Goal: Task Accomplishment & Management: Use online tool/utility

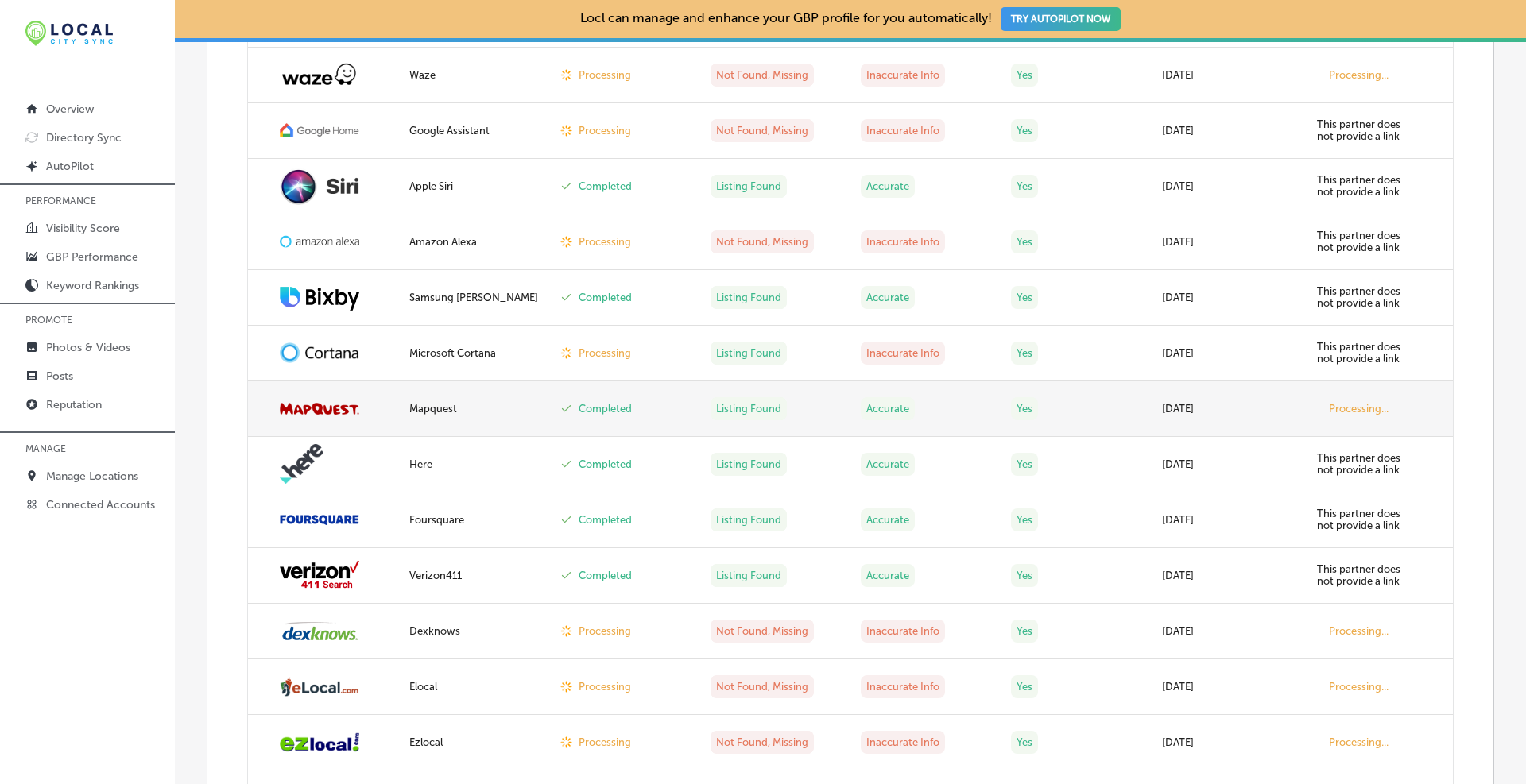
scroll to position [398, 0]
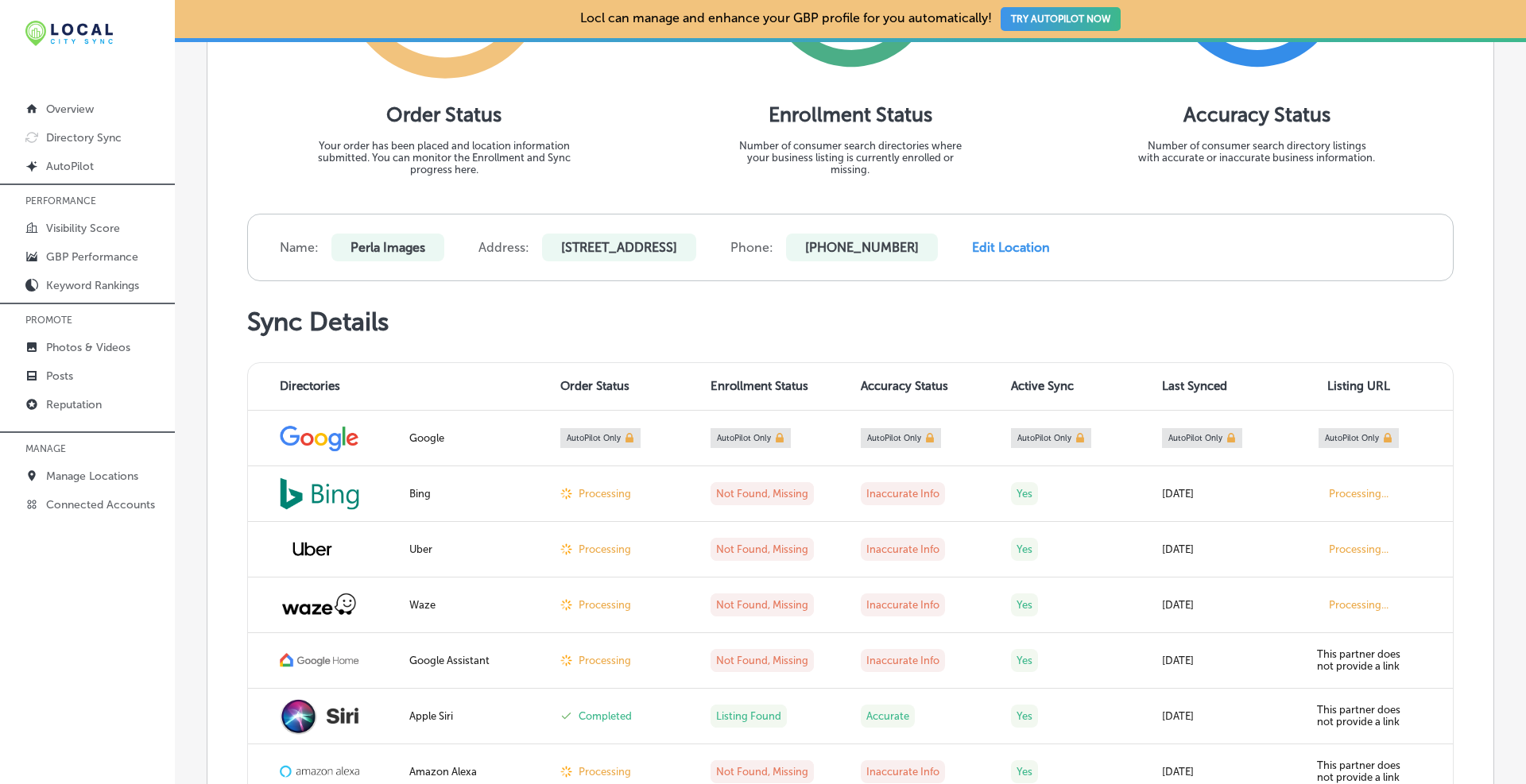
click at [709, 320] on h1 "Sync Details" at bounding box center [851, 322] width 1207 height 31
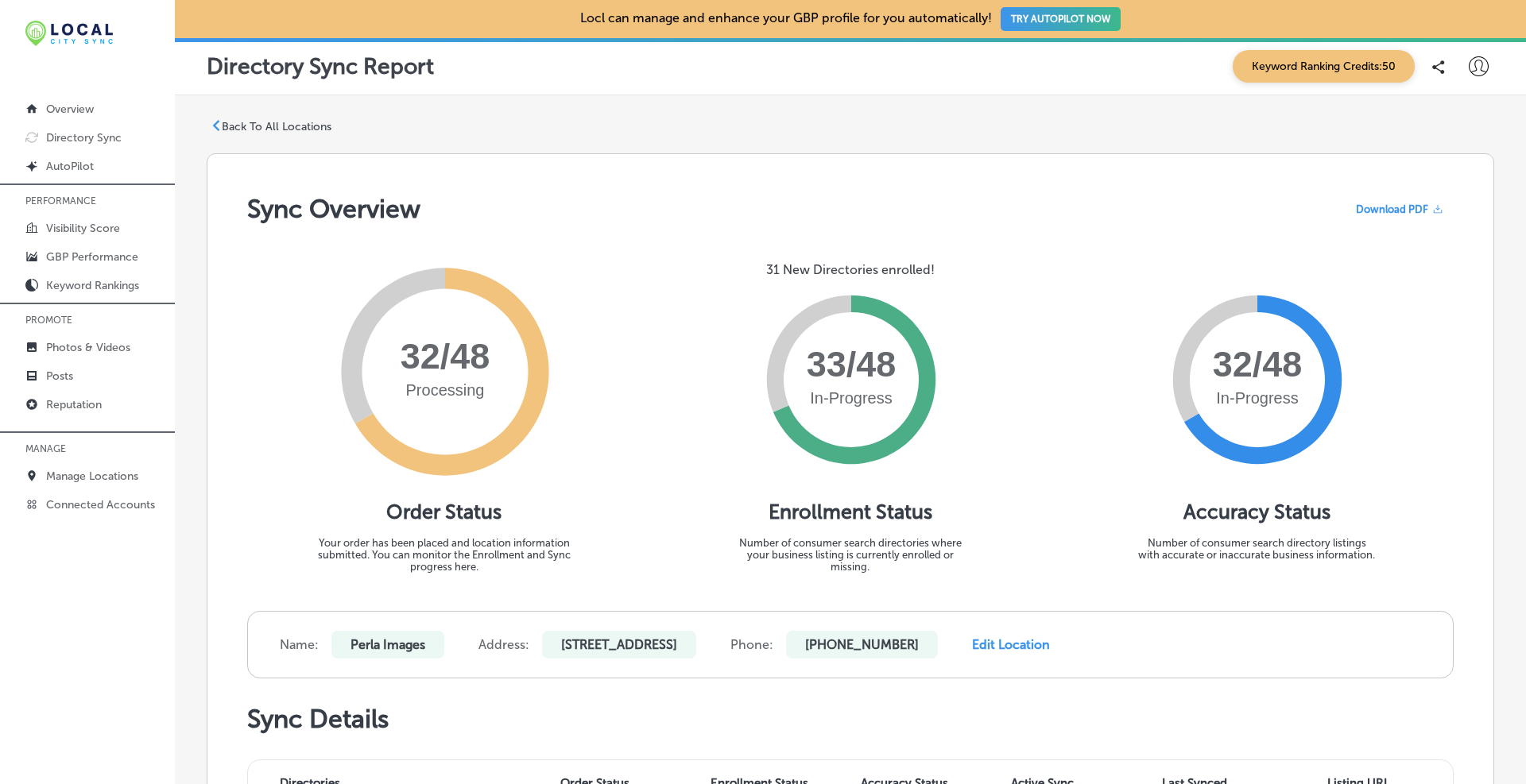
click at [224, 123] on p "Back To All Locations" at bounding box center [276, 127] width 110 height 14
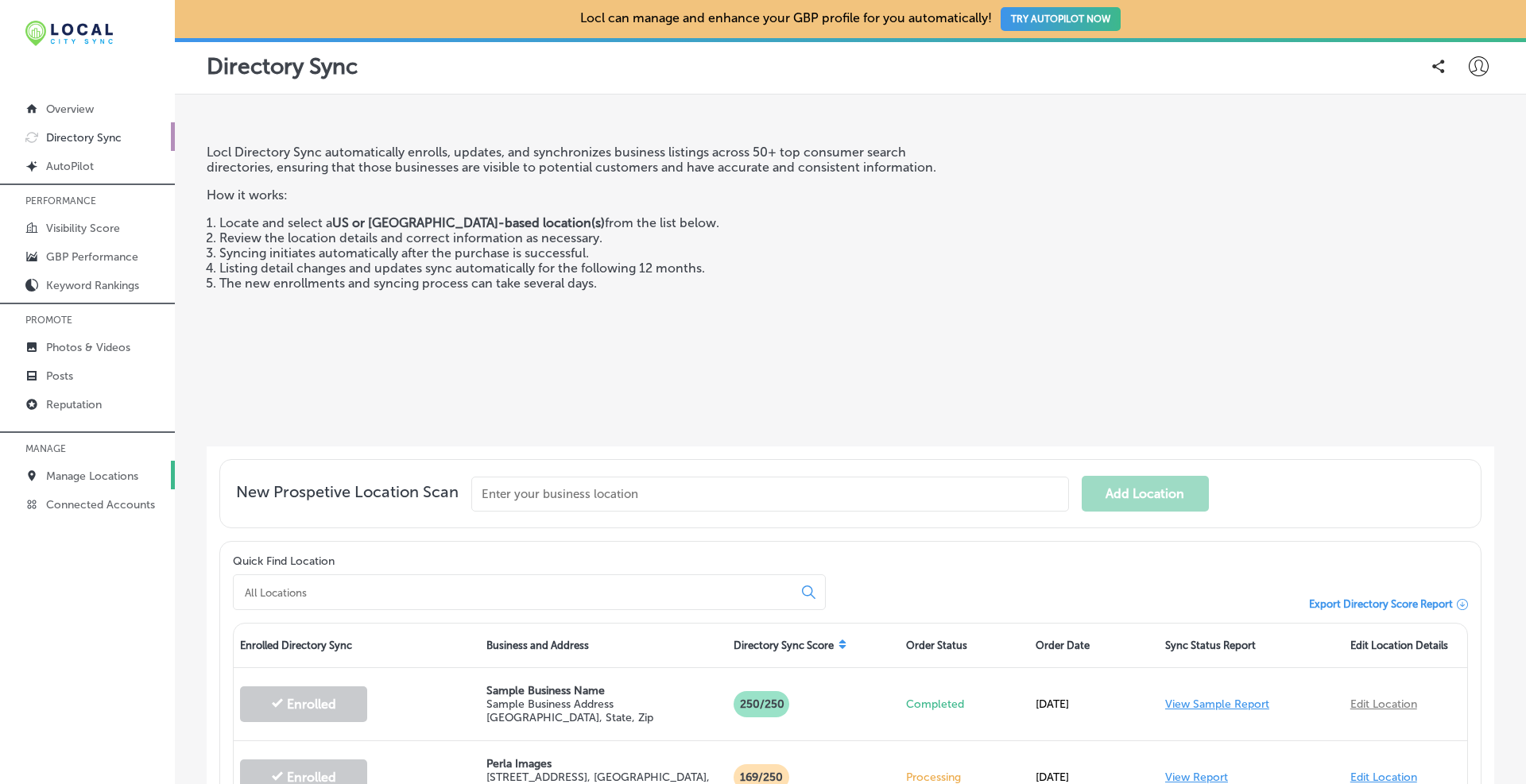
click at [107, 466] on link "Manage Locations" at bounding box center [88, 475] width 175 height 29
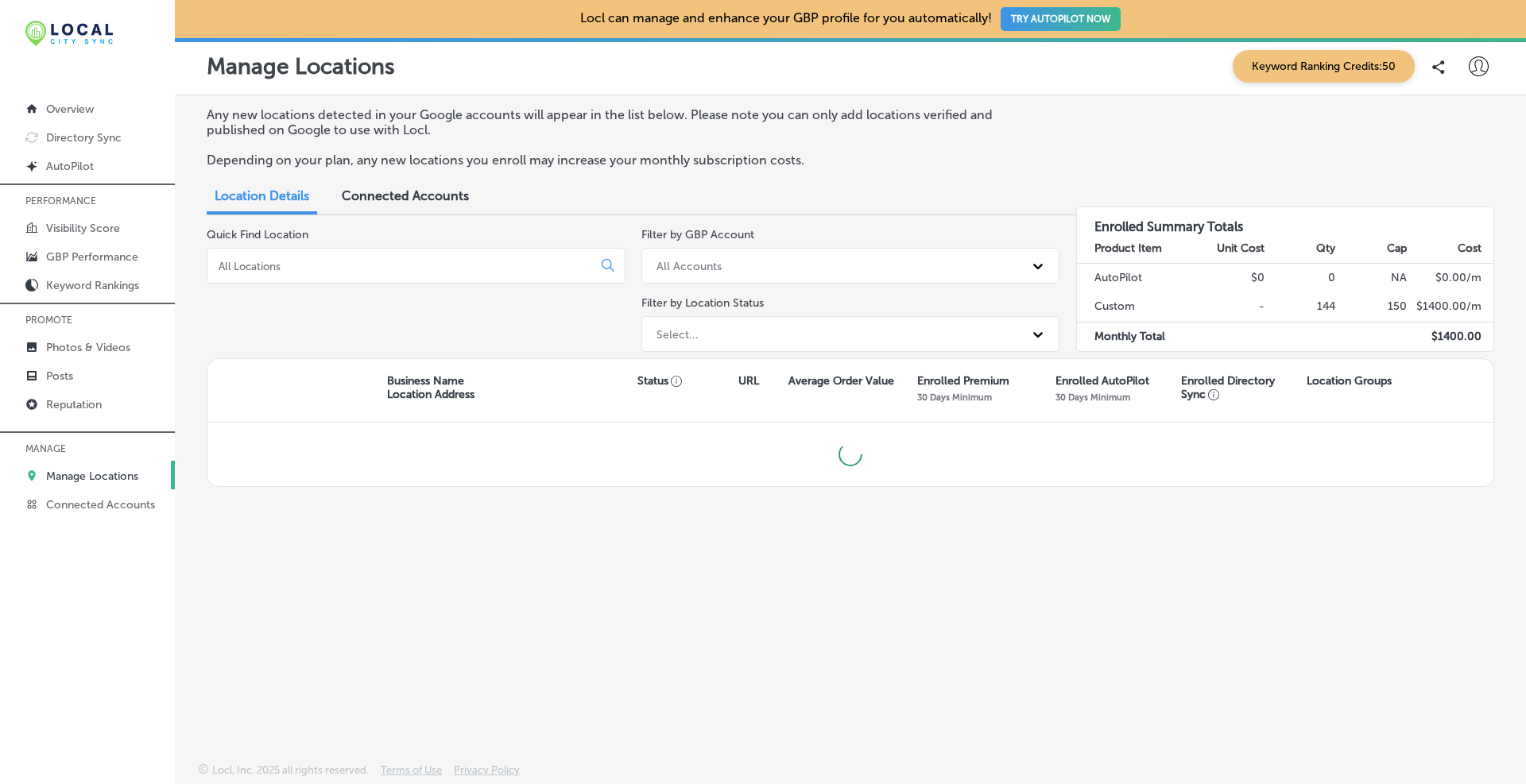
click at [350, 278] on div at bounding box center [415, 266] width 419 height 36
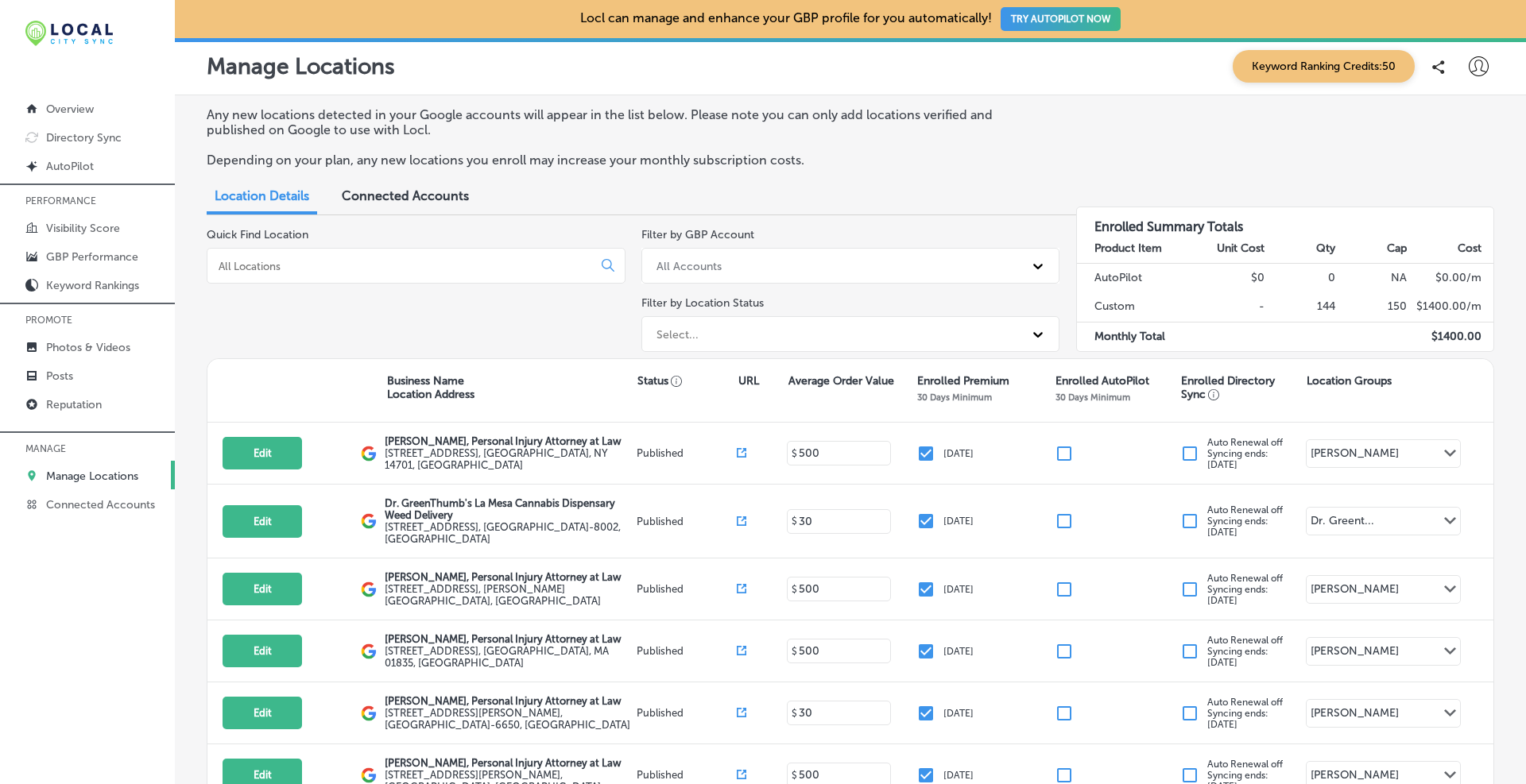
click at [346, 266] on input at bounding box center [403, 266] width 372 height 14
click at [98, 131] on p "Directory Sync" at bounding box center [83, 138] width 76 height 14
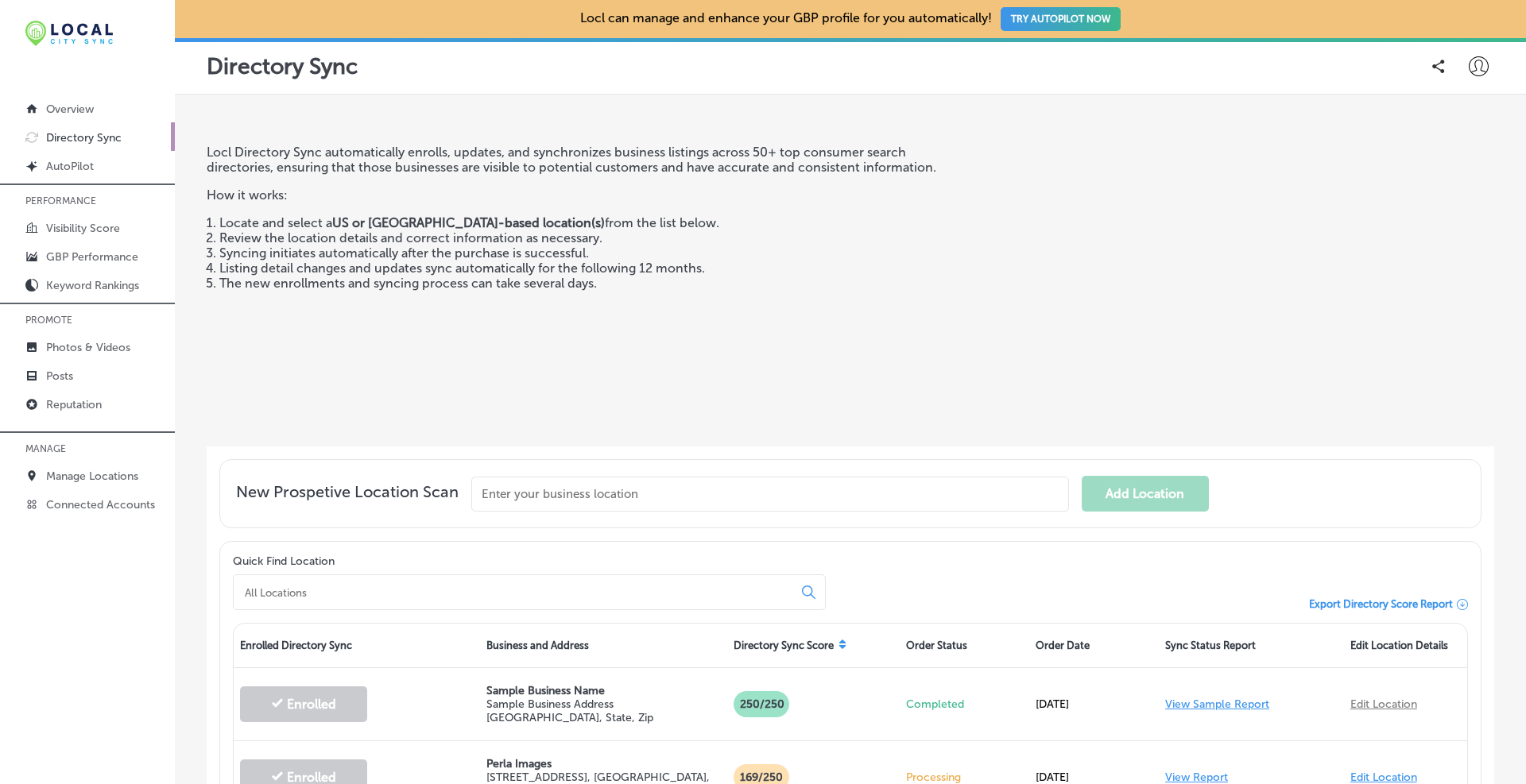
click at [534, 498] on input "text" at bounding box center [770, 494] width 597 height 35
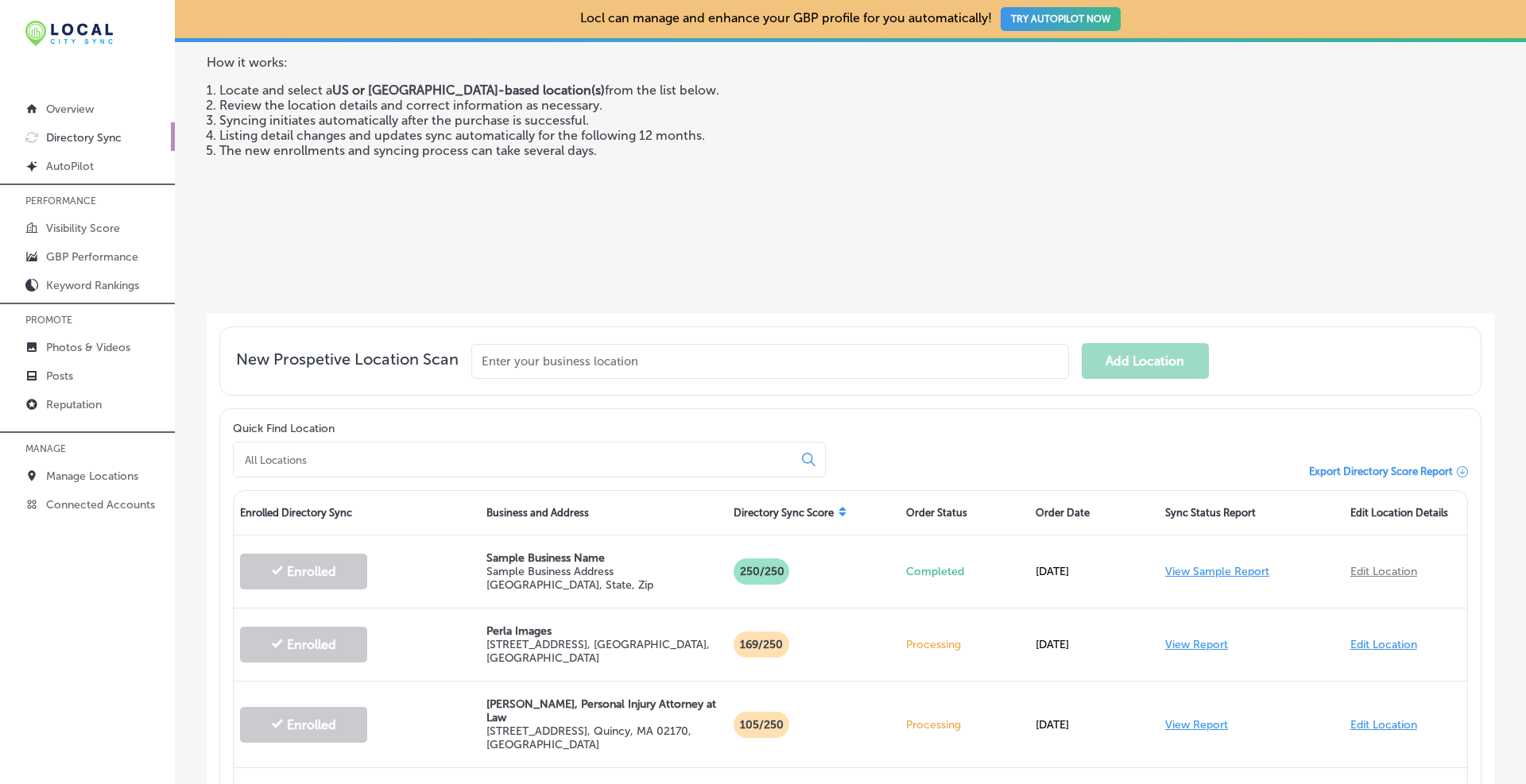
click at [330, 448] on div at bounding box center [529, 460] width 593 height 36
click at [331, 453] on input at bounding box center [516, 460] width 546 height 14
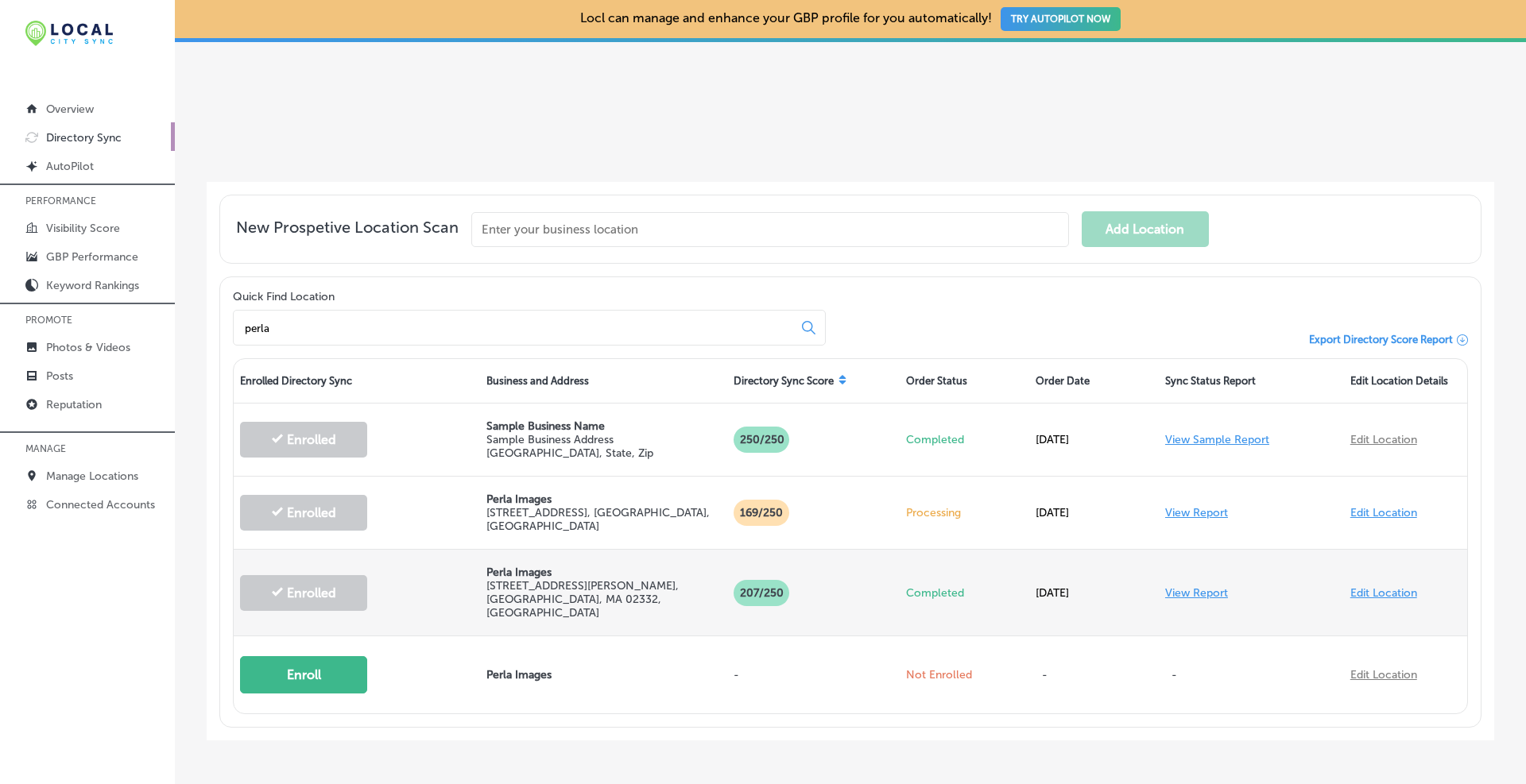
type input "perla"
drag, startPoint x: 690, startPoint y: 589, endPoint x: 486, endPoint y: 594, distance: 204.1
click at [486, 594] on p "[STREET_ADDRESS][PERSON_NAME]" at bounding box center [602, 600] width 234 height 41
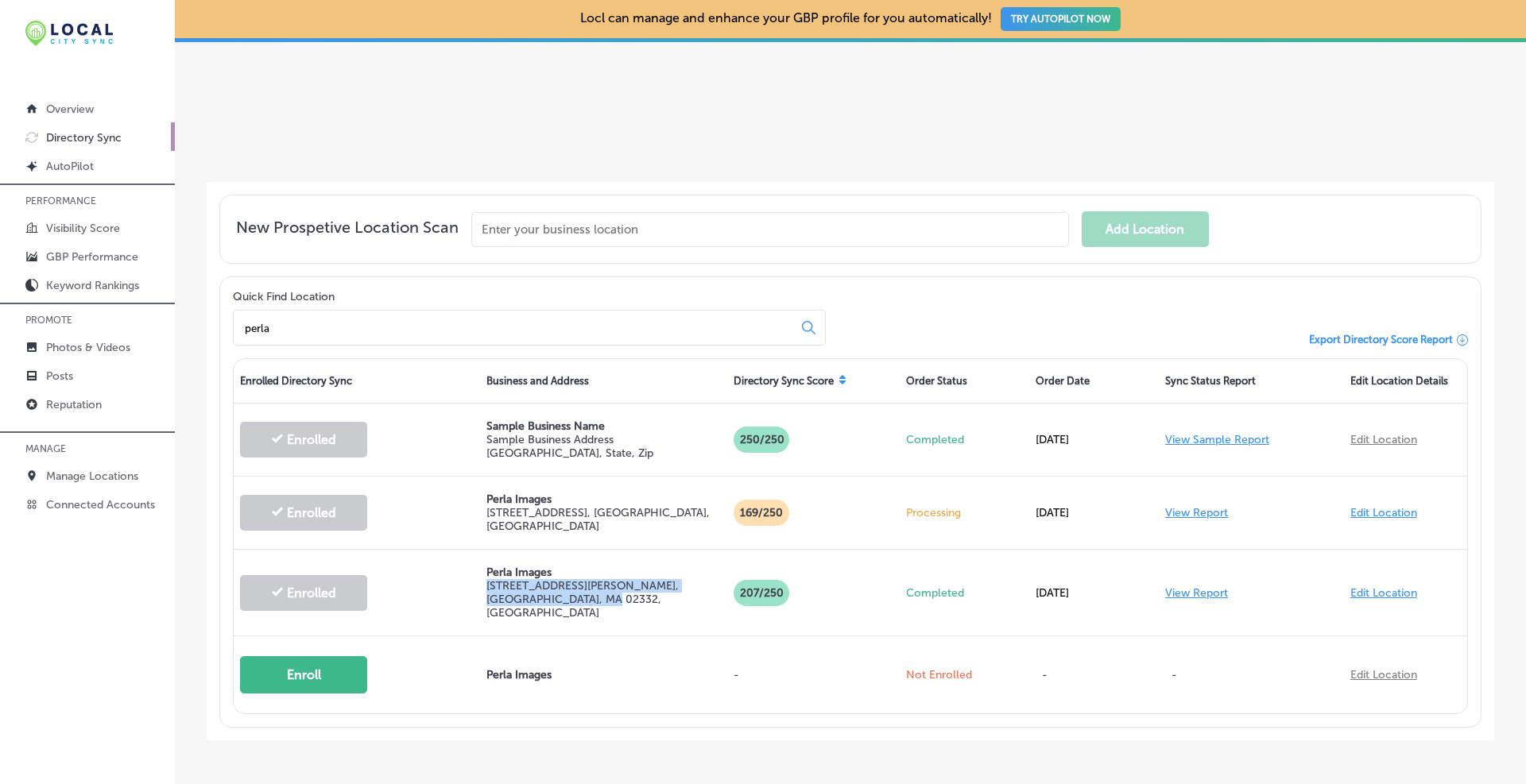
copy p "[STREET_ADDRESS][PERSON_NAME]"
